Goal: Transaction & Acquisition: Download file/media

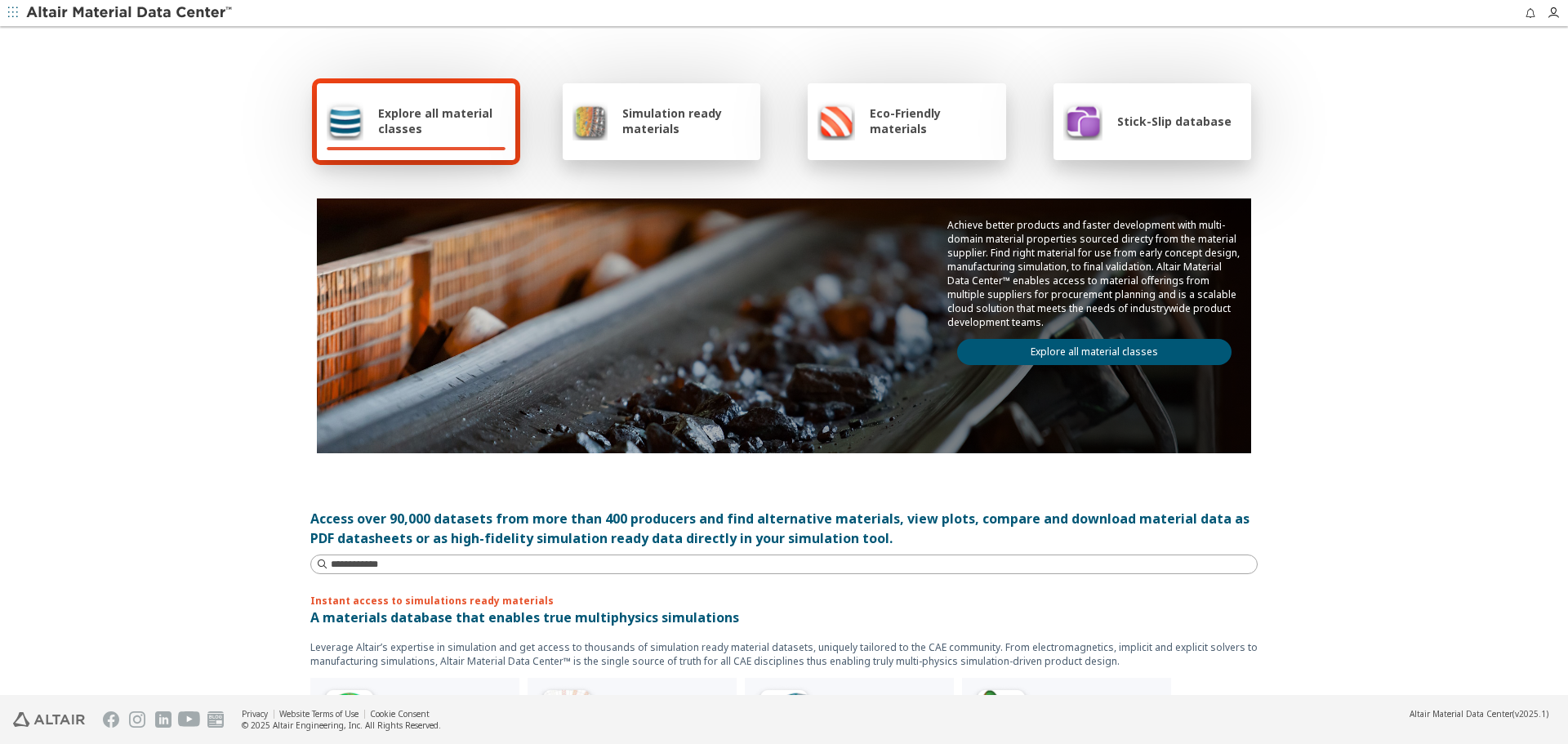
click at [1098, 347] on link "Explore all material classes" at bounding box center [1095, 352] width 274 height 26
click at [1075, 357] on link "Explore all material classes" at bounding box center [1095, 352] width 274 height 26
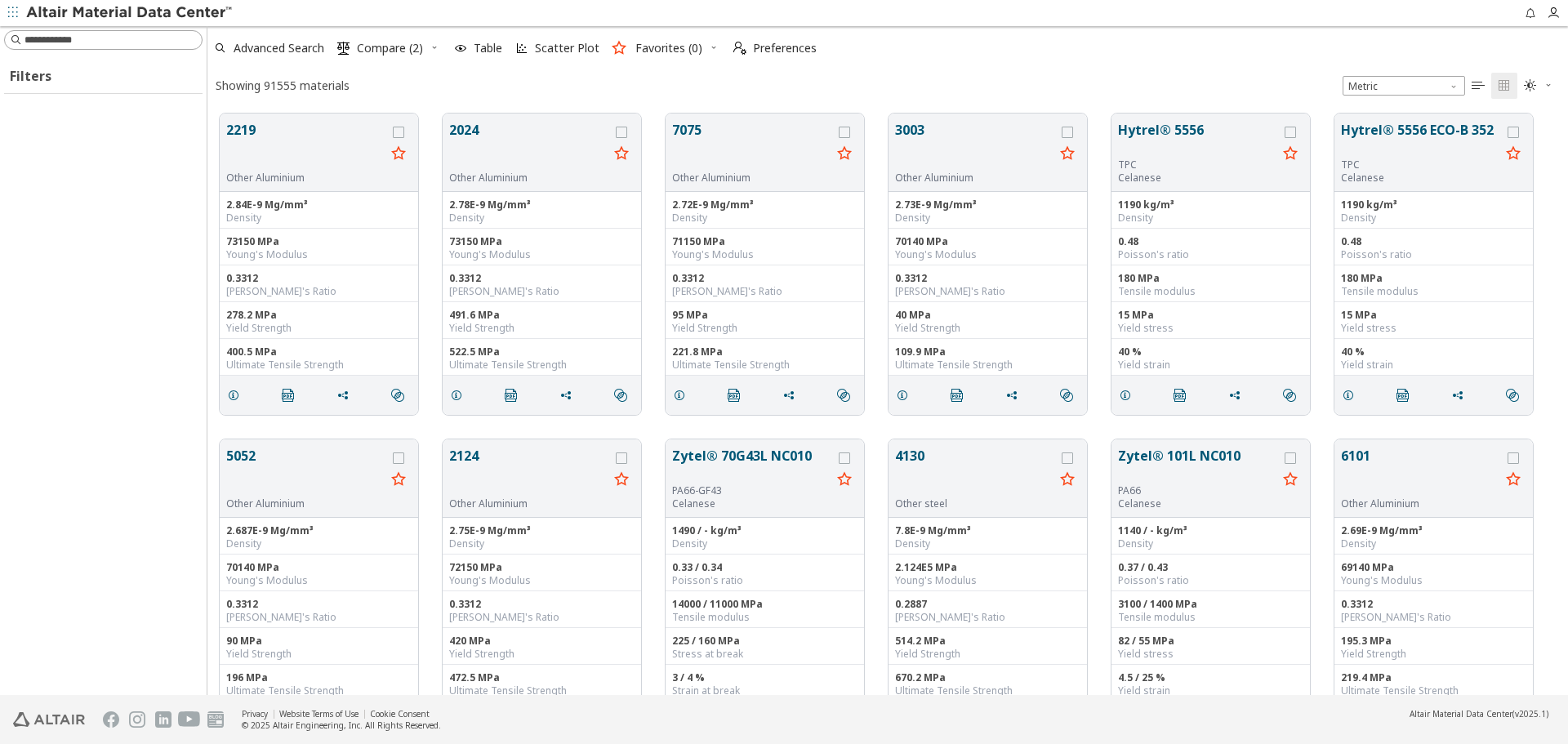
scroll to position [582, 1348]
click at [126, 47] on input at bounding box center [112, 40] width 177 height 17
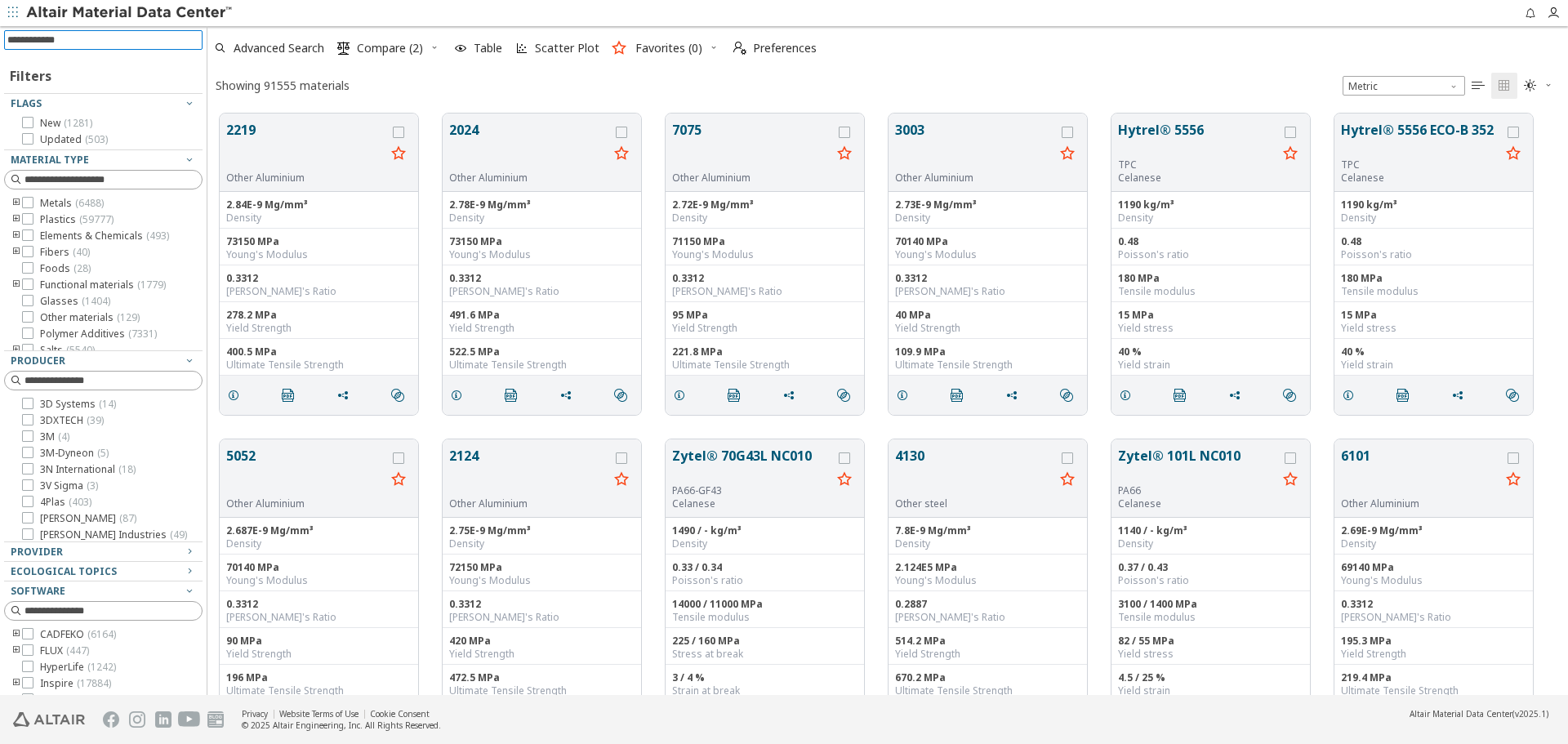
click at [129, 45] on input at bounding box center [105, 40] width 195 height 18
type input "*****"
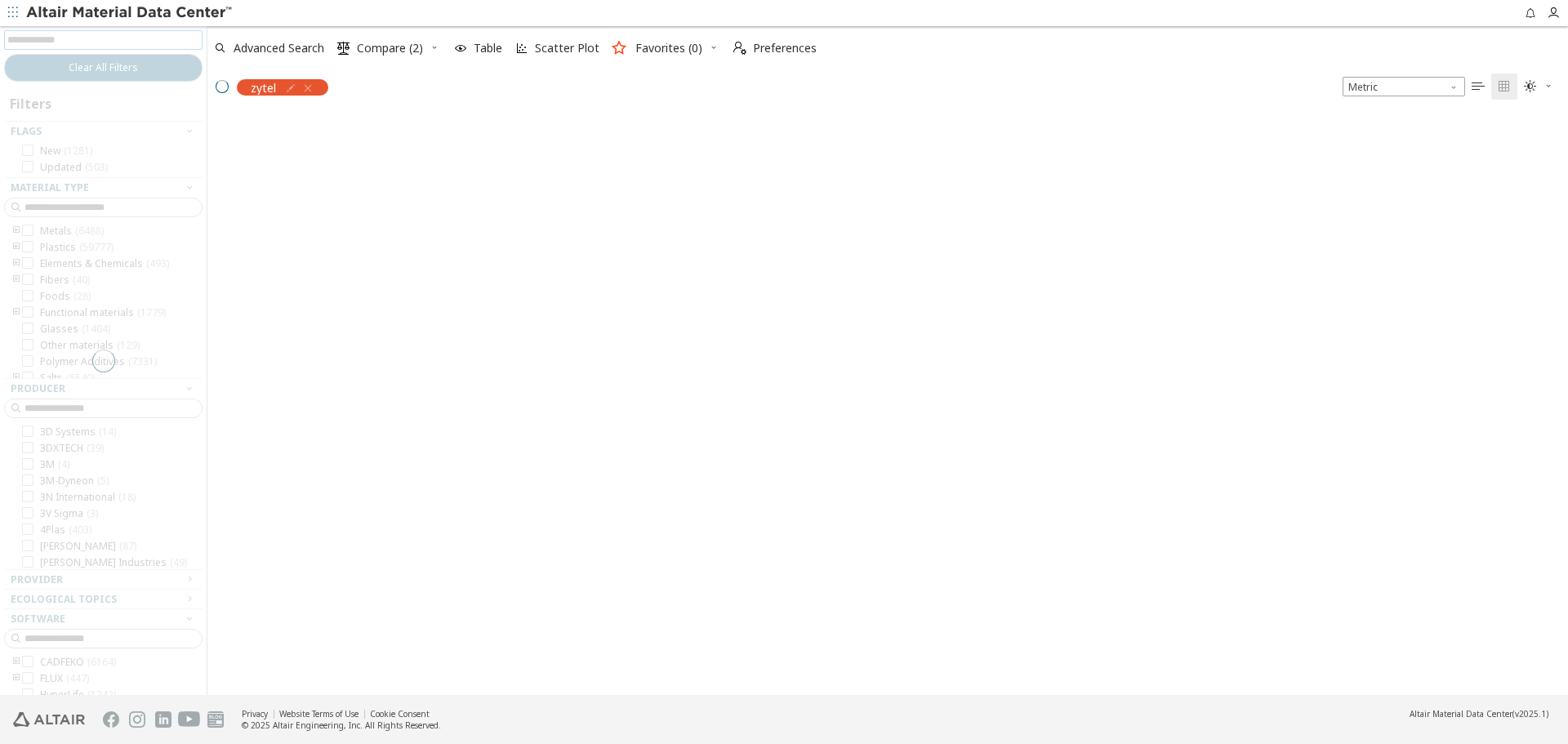
scroll to position [579, 1348]
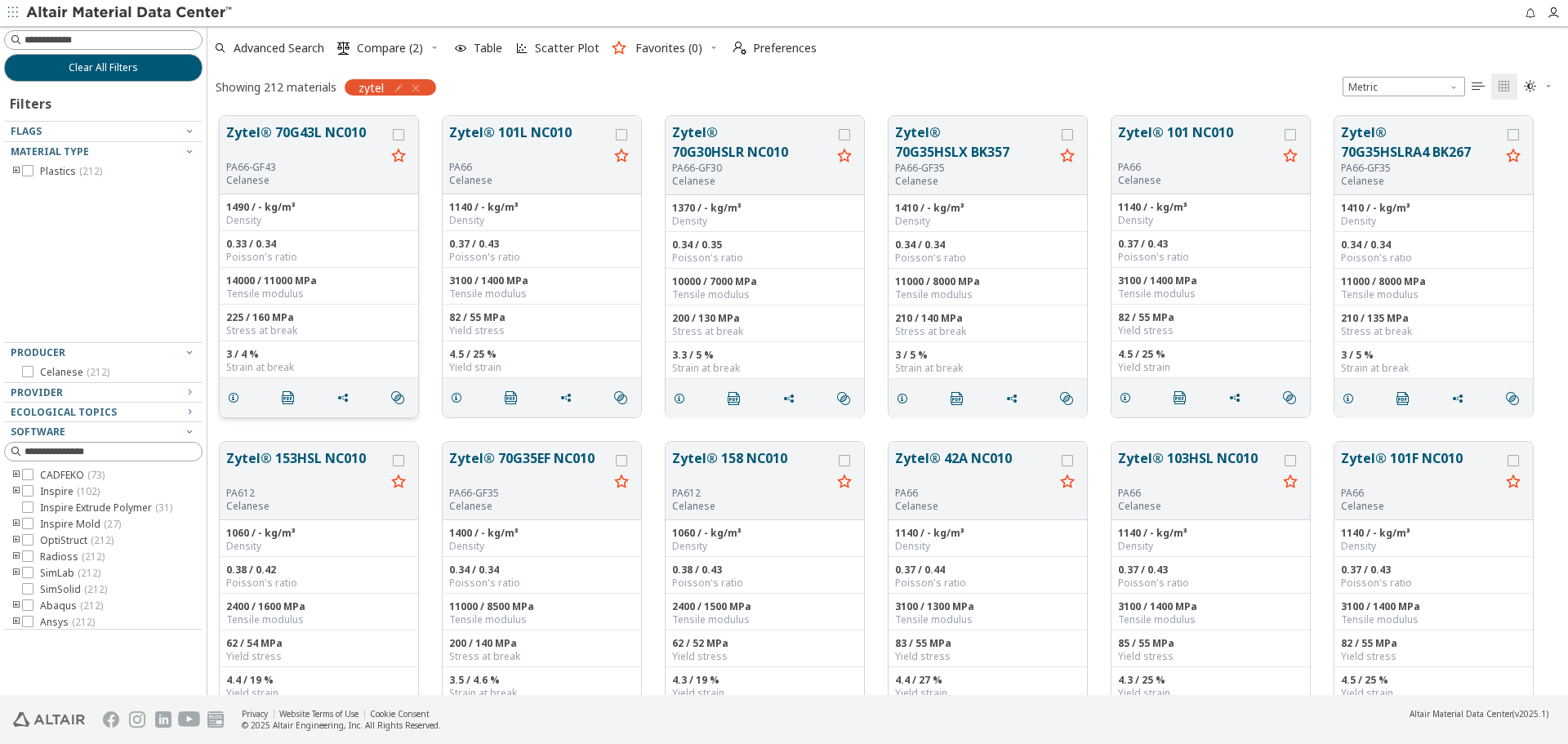
click at [285, 134] on button "Zytel® 70G43L NC010" at bounding box center [306, 141] width 159 height 38
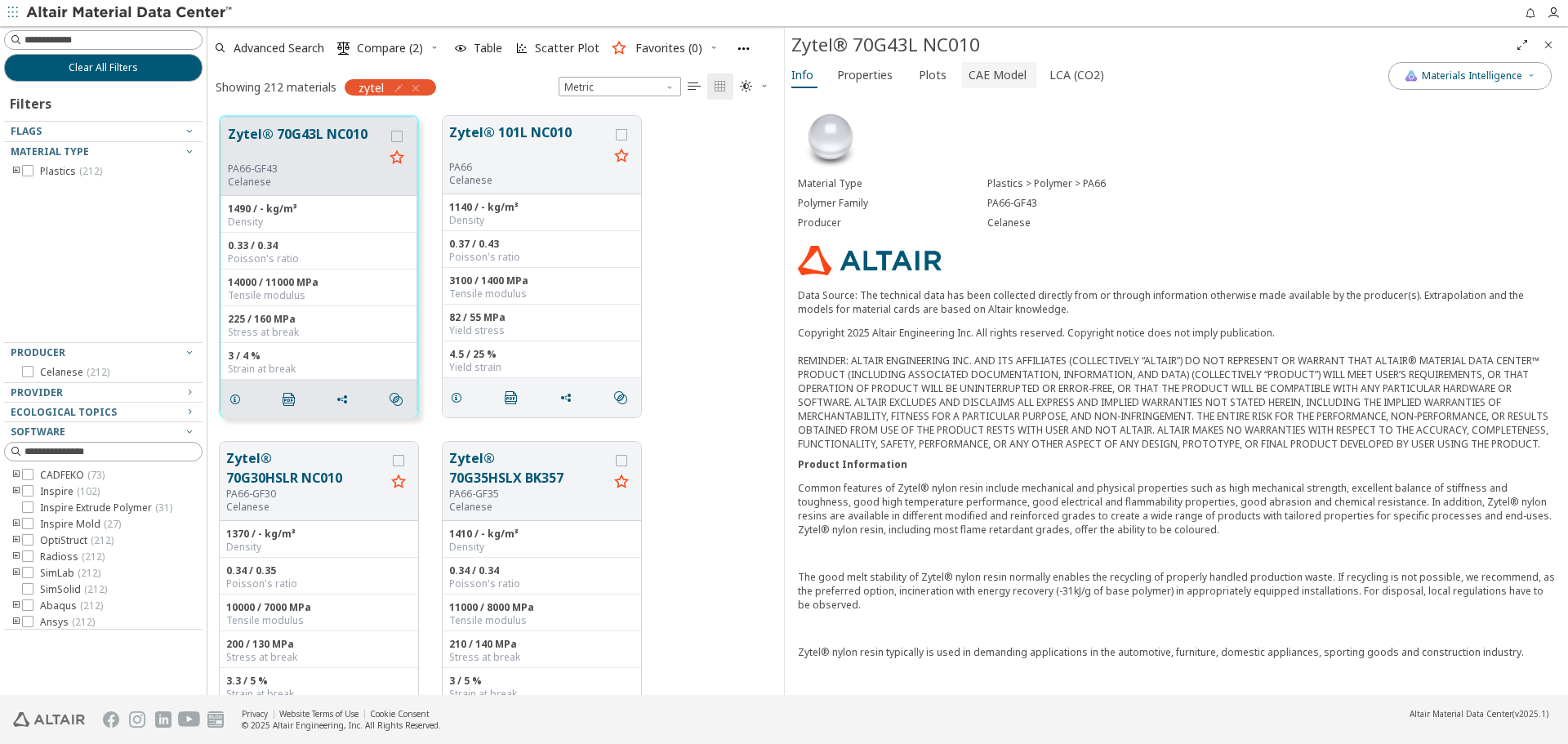
click at [976, 77] on span "CAE Model" at bounding box center [997, 75] width 58 height 26
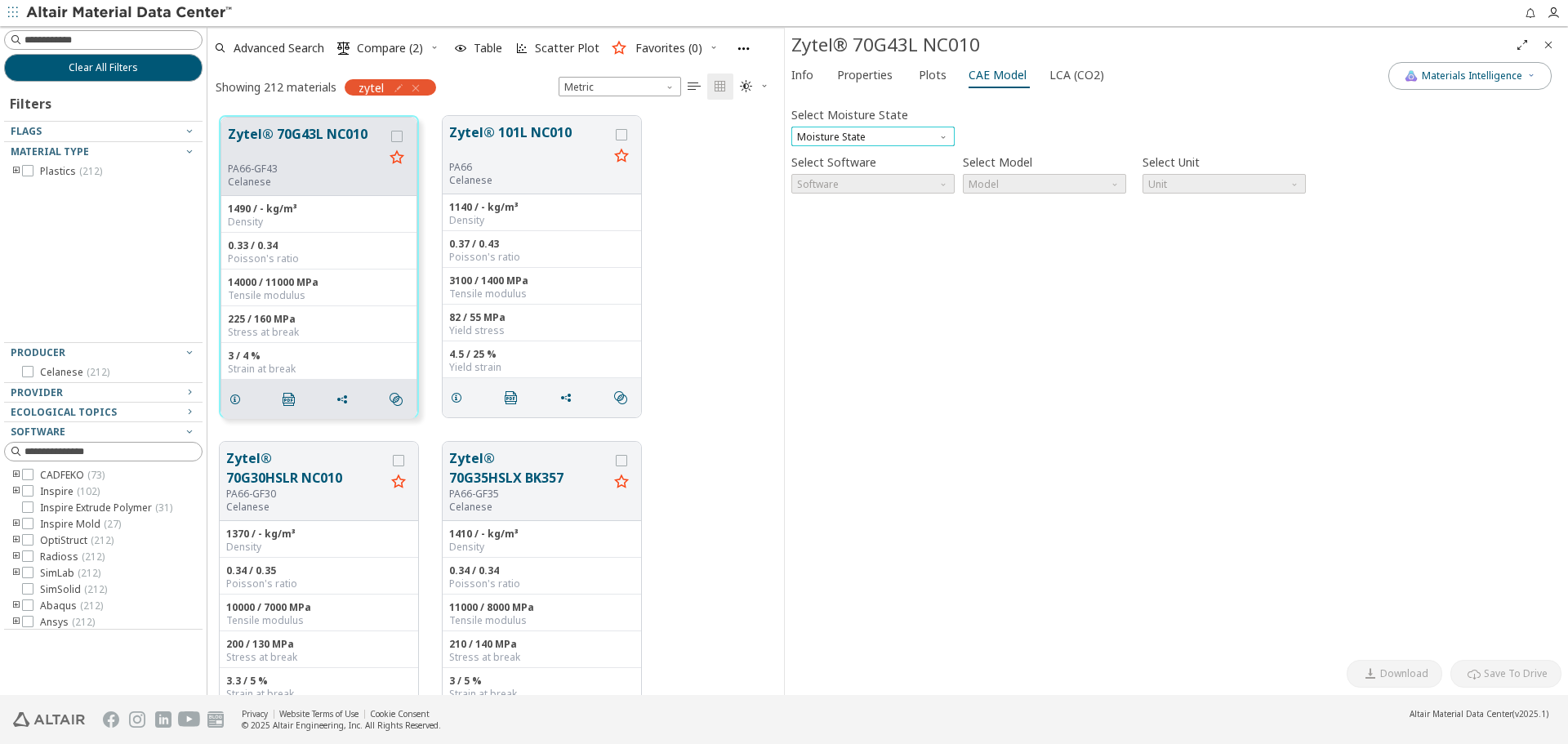
click at [920, 132] on span "Moisture State" at bounding box center [873, 136] width 163 height 19
click at [905, 155] on span "Dry" at bounding box center [873, 157] width 150 height 11
click at [910, 185] on span "Software" at bounding box center [873, 183] width 163 height 19
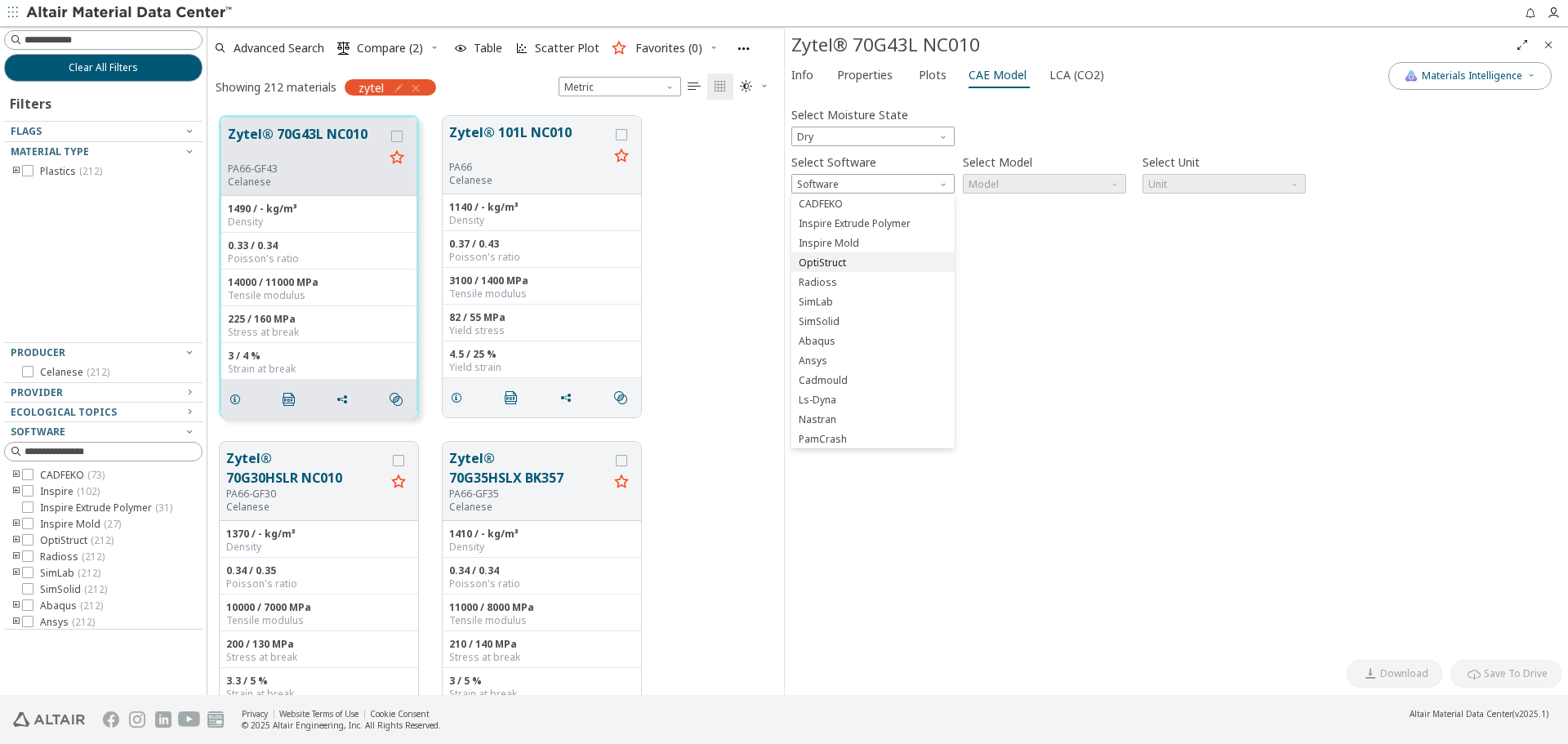
click at [886, 259] on span "OptiStruct" at bounding box center [873, 263] width 150 height 11
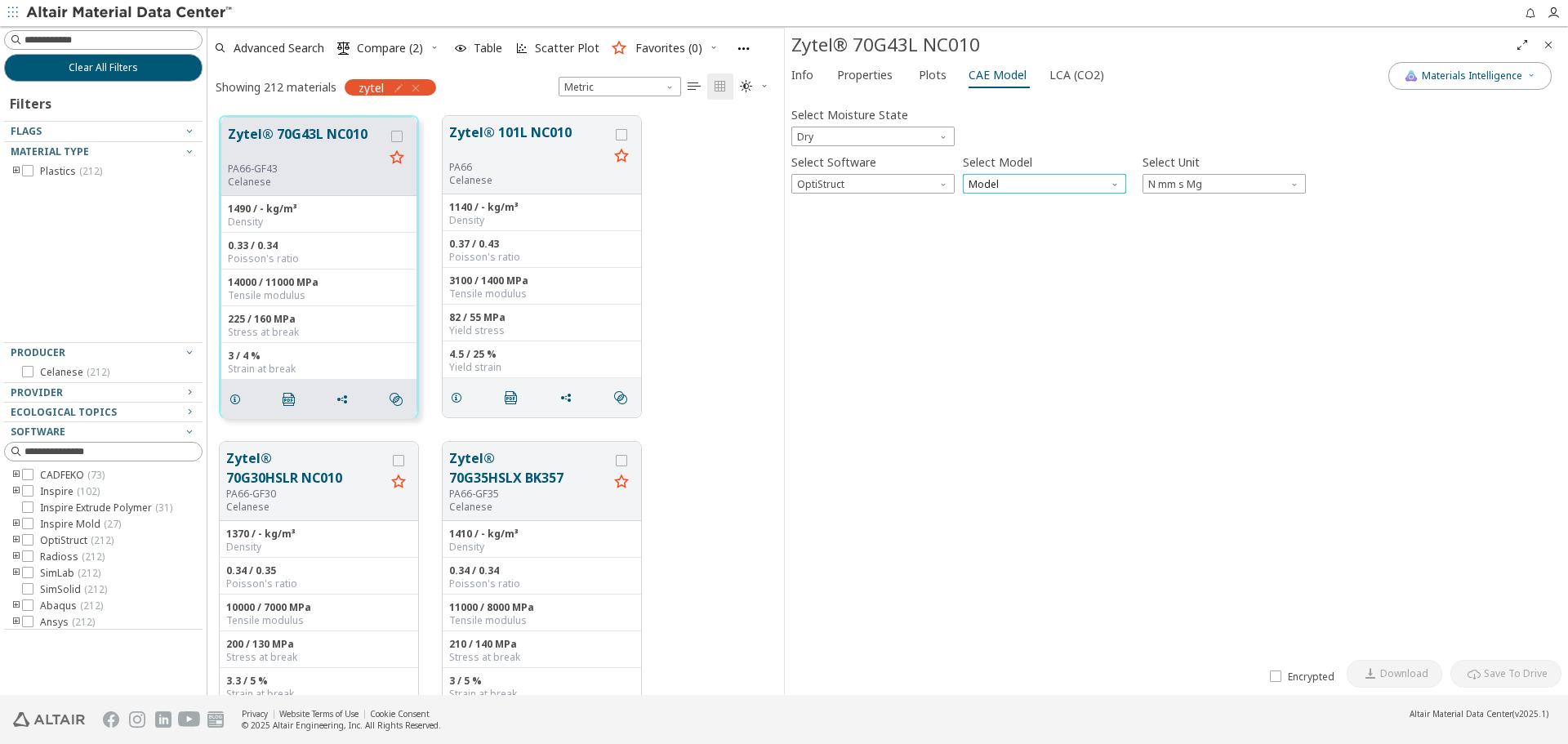
click at [1021, 177] on span "Model" at bounding box center [1045, 183] width 163 height 19
click at [1012, 224] on span "MatS1" at bounding box center [1045, 223] width 150 height 11
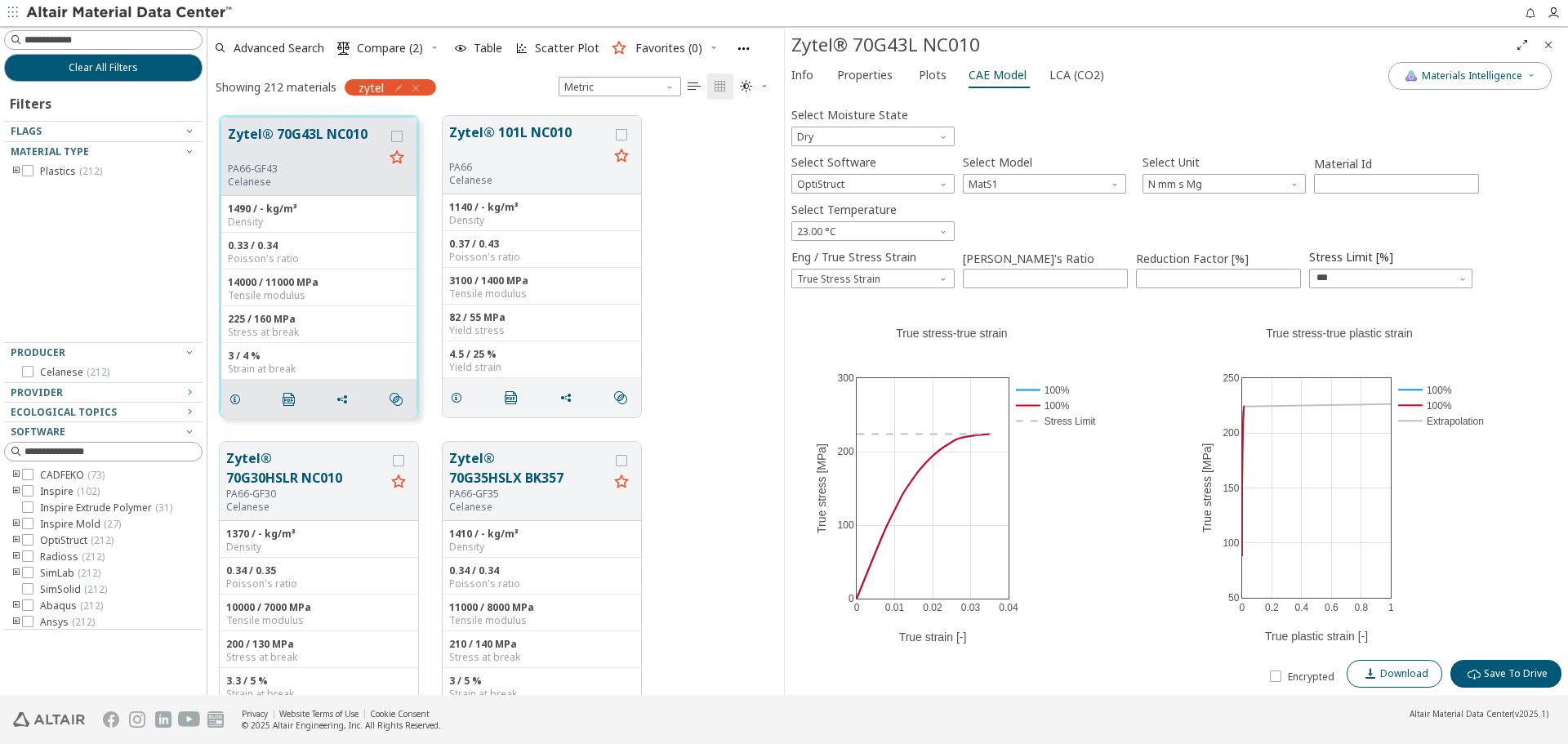
click at [1386, 675] on span "Download" at bounding box center [1404, 674] width 48 height 13
click at [934, 184] on span "OptiStruct" at bounding box center [873, 183] width 163 height 19
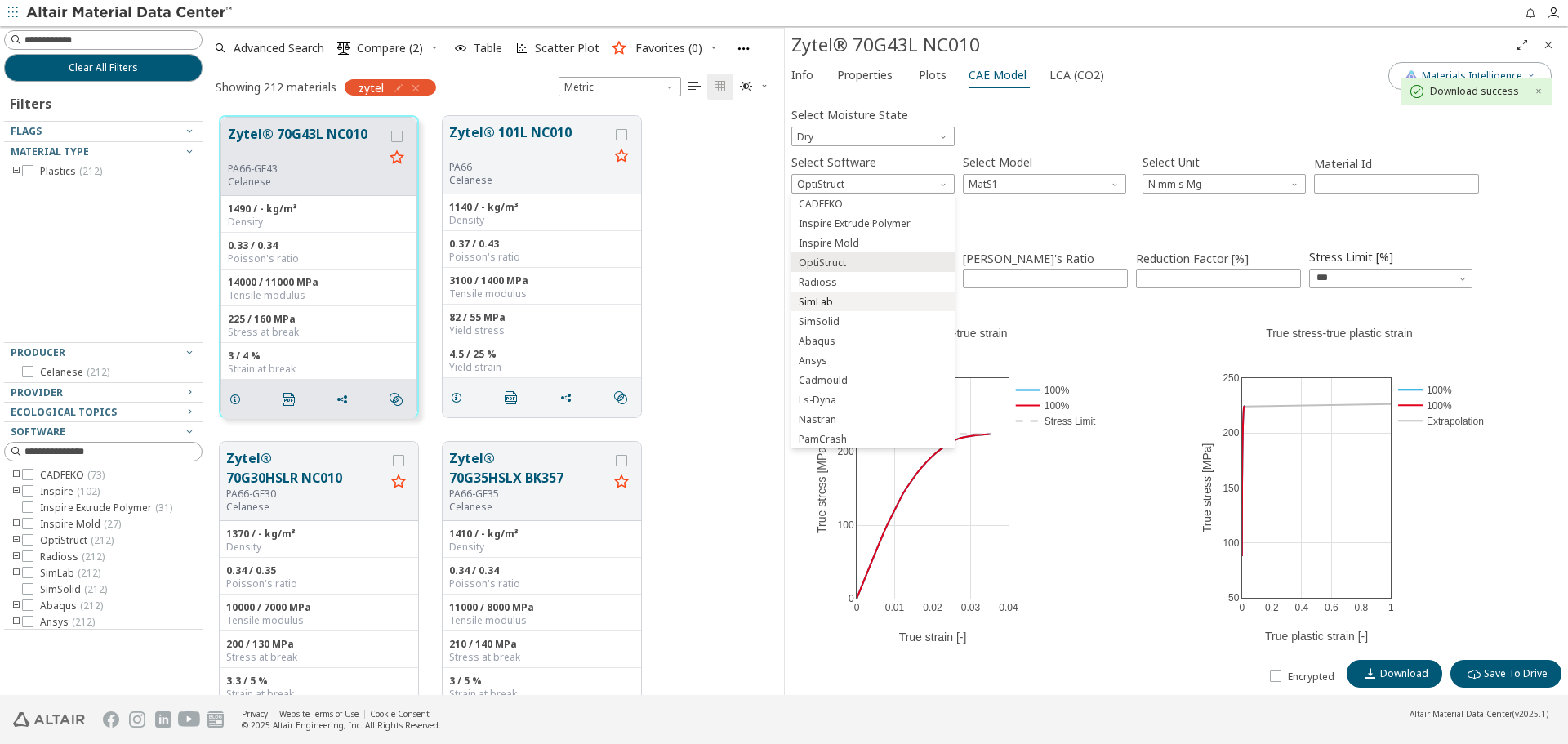
click at [879, 294] on button "SimLab" at bounding box center [873, 301] width 163 height 19
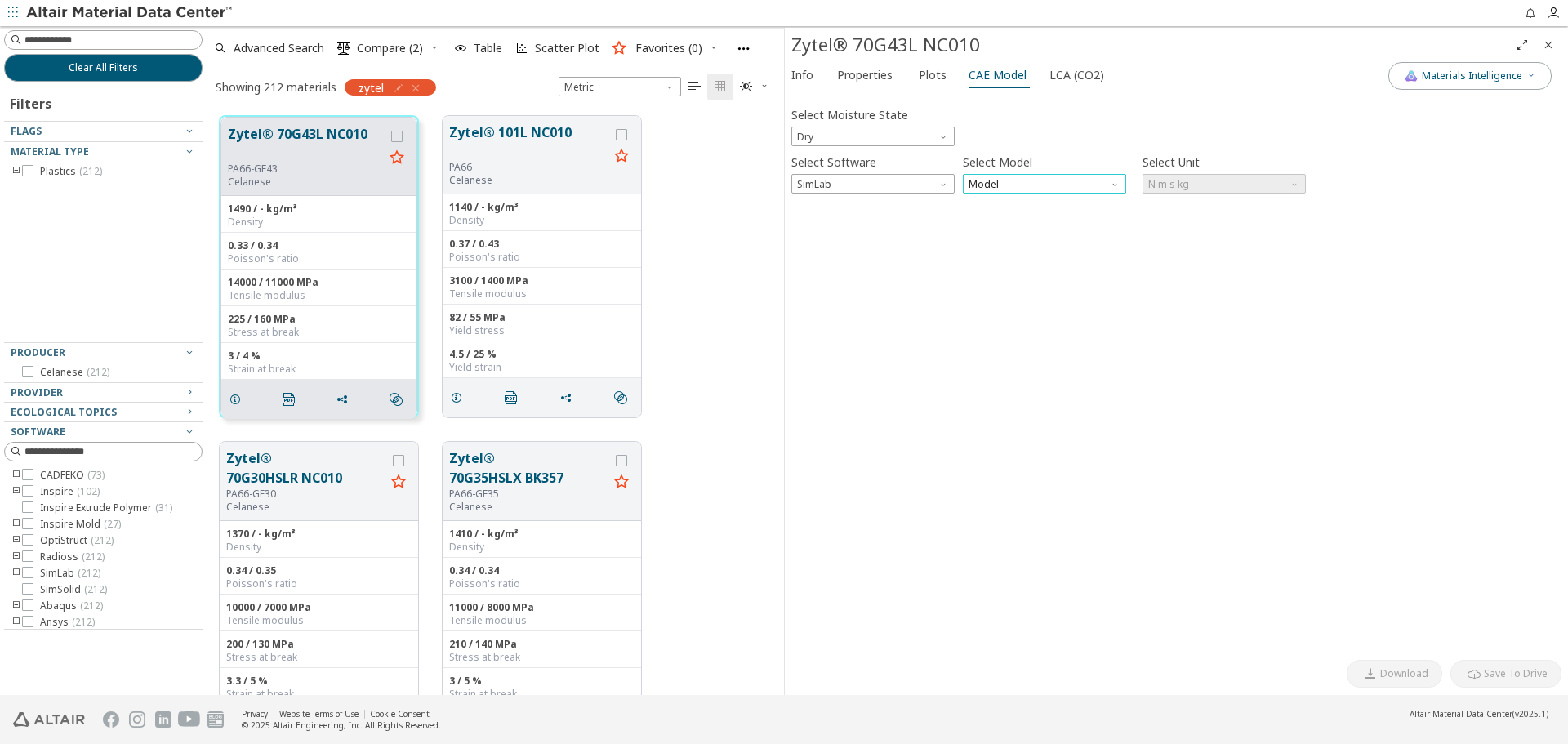
click at [1043, 183] on span "Model" at bounding box center [1045, 183] width 163 height 19
click at [1040, 214] on button "Plastic" at bounding box center [1045, 222] width 163 height 19
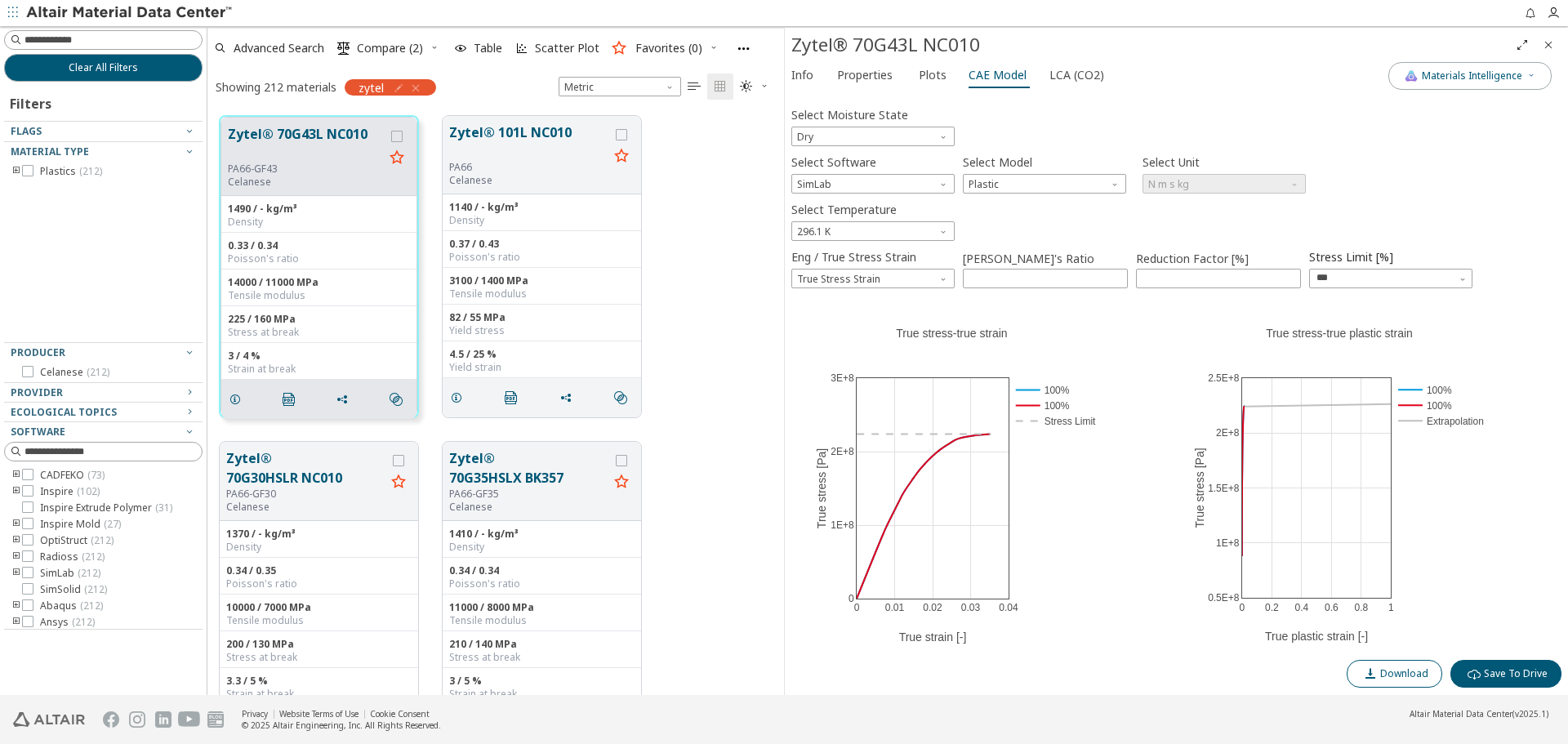
click at [1407, 678] on span "Download" at bounding box center [1404, 674] width 48 height 13
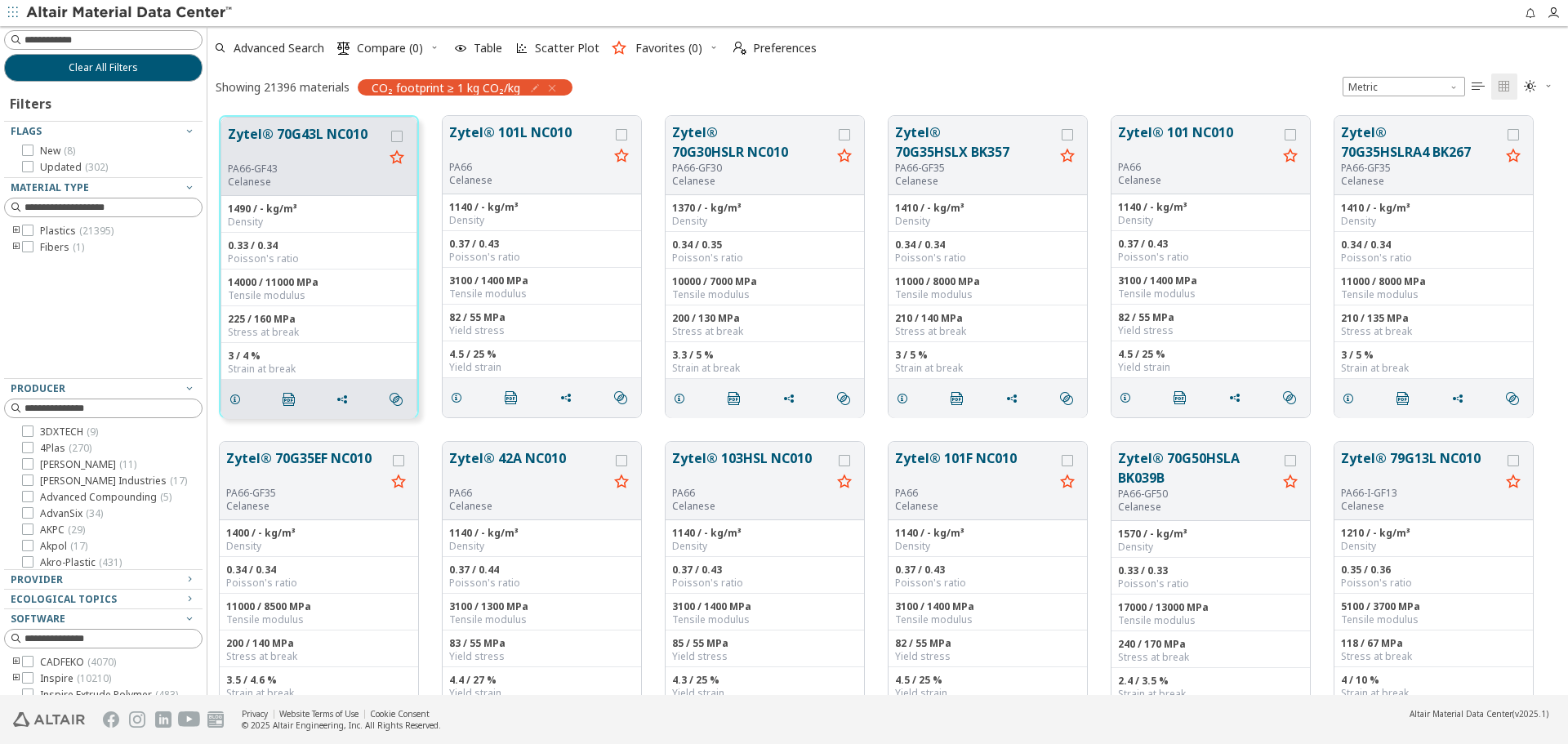
scroll to position [579, 1348]
